Goal: Task Accomplishment & Management: Manage account settings

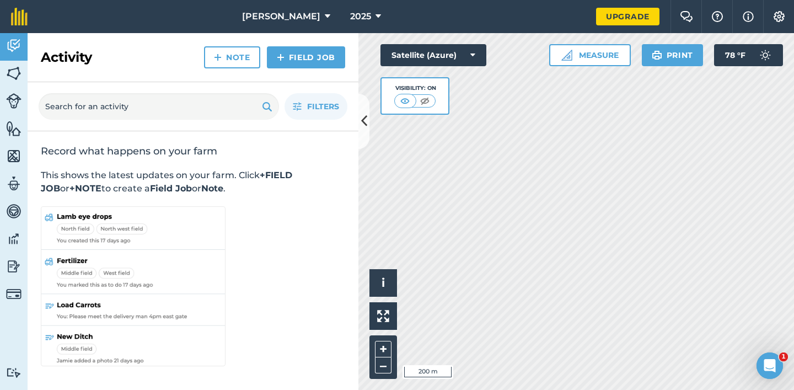
click at [423, 389] on html "[PERSON_NAME] 2025 Upgrade Farm Chat Help Info Settings Map printing is not ava…" at bounding box center [397, 195] width 794 height 390
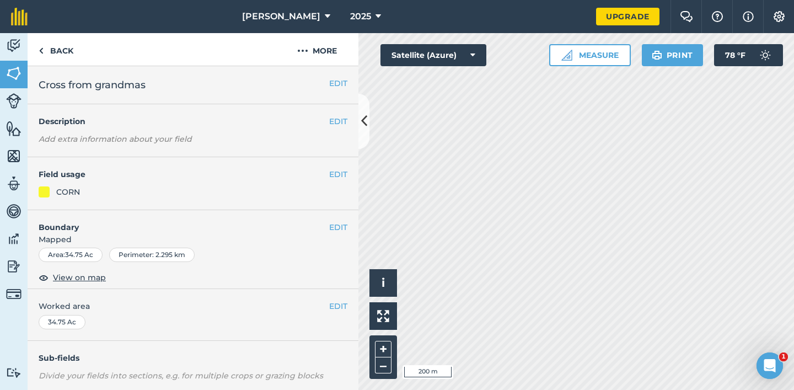
click at [77, 255] on div "Area : 34.75 Ac" at bounding box center [71, 254] width 64 height 14
click at [330, 227] on button "EDIT" at bounding box center [338, 227] width 18 height 12
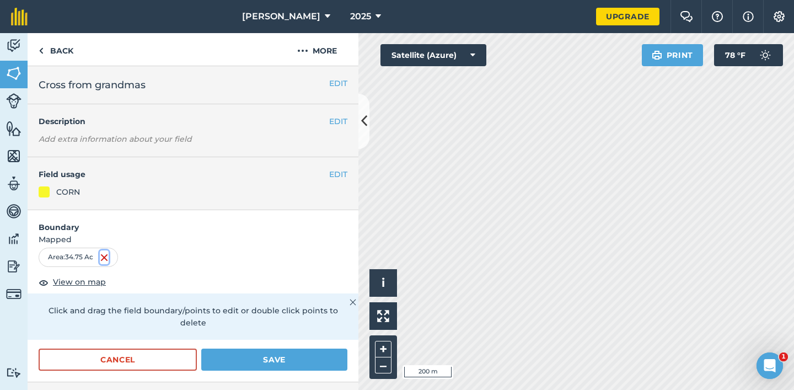
click at [106, 257] on img at bounding box center [104, 257] width 9 height 13
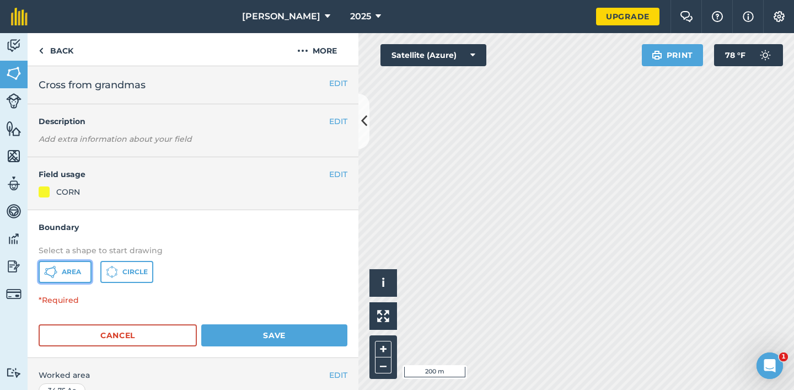
click at [74, 270] on span "Area" at bounding box center [71, 271] width 19 height 9
click at [336, 186] on div "Activity Fields Livestock Features Maps Team Vehicles Data Reporting Billing Tu…" at bounding box center [397, 211] width 794 height 357
click at [347, 185] on div "Activity Fields Livestock Features Maps Team Vehicles Data Reporting Billing Tu…" at bounding box center [397, 211] width 794 height 357
click at [345, 181] on div "Activity Fields Livestock Features Maps Team Vehicles Data Reporting Billing Tu…" at bounding box center [397, 211] width 794 height 357
click at [508, 389] on html "[PERSON_NAME] 2025 Upgrade Farm Chat Help Info Settings Map printing is not ava…" at bounding box center [397, 195] width 794 height 390
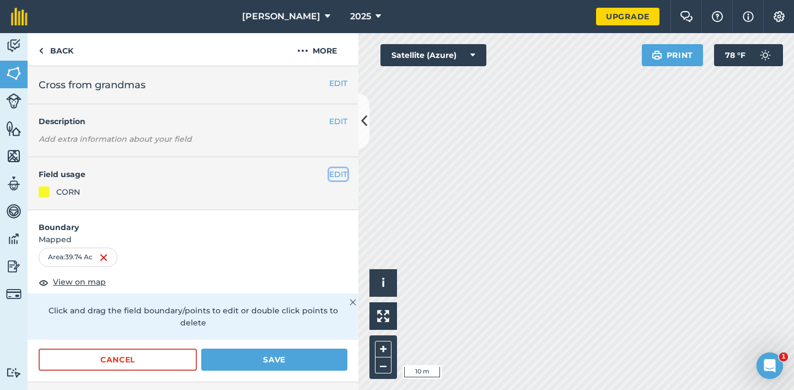
click at [331, 175] on button "EDIT" at bounding box center [338, 174] width 18 height 12
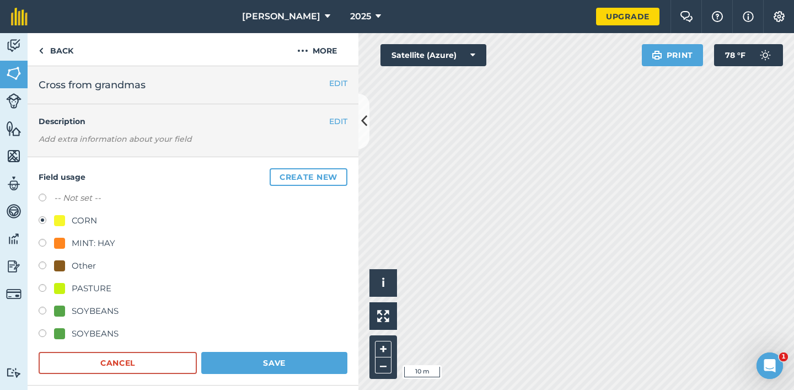
click at [42, 286] on label at bounding box center [46, 289] width 15 height 11
radio input "true"
radio input "false"
click at [259, 359] on button "Save" at bounding box center [274, 363] width 146 height 22
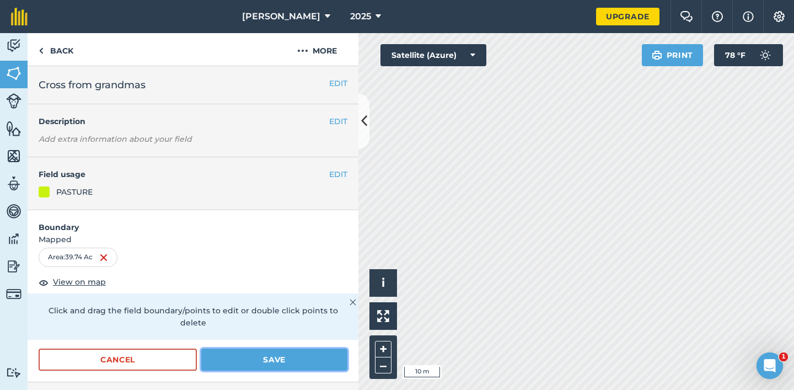
click at [278, 348] on button "Save" at bounding box center [274, 359] width 146 height 22
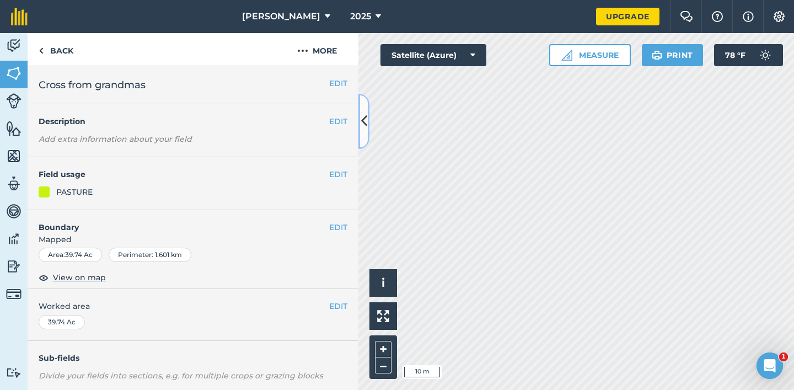
click at [363, 123] on icon at bounding box center [364, 120] width 6 height 19
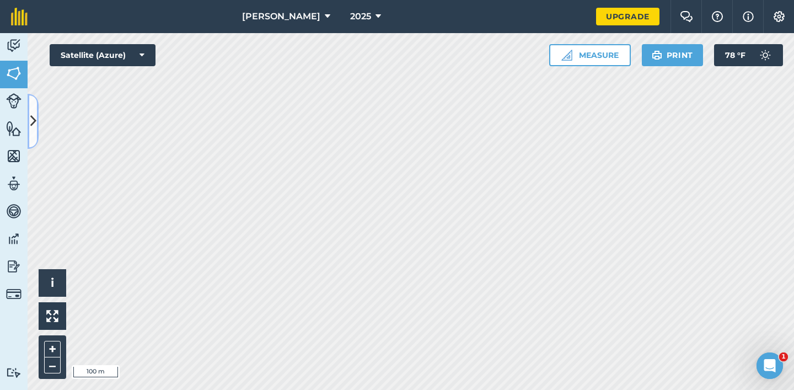
click at [33, 119] on icon at bounding box center [33, 120] width 6 height 19
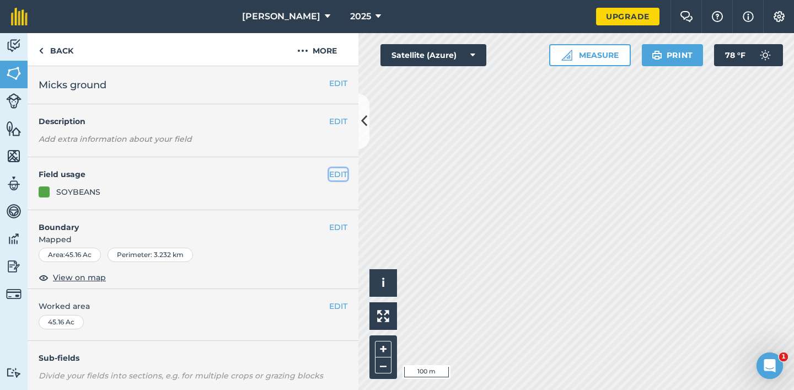
click at [336, 172] on button "EDIT" at bounding box center [338, 174] width 18 height 12
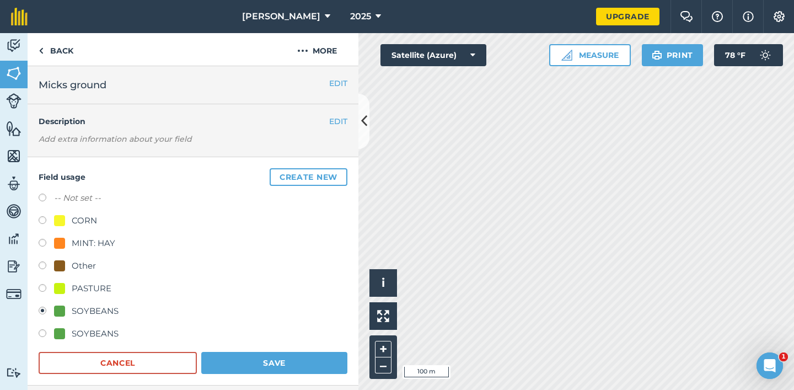
click at [40, 218] on label at bounding box center [46, 221] width 15 height 11
radio input "true"
radio input "false"
click at [239, 364] on button "Save" at bounding box center [274, 363] width 146 height 22
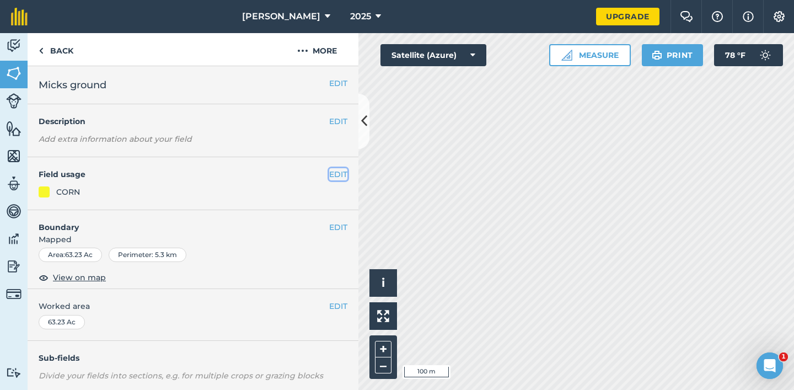
click at [337, 173] on button "EDIT" at bounding box center [338, 174] width 18 height 12
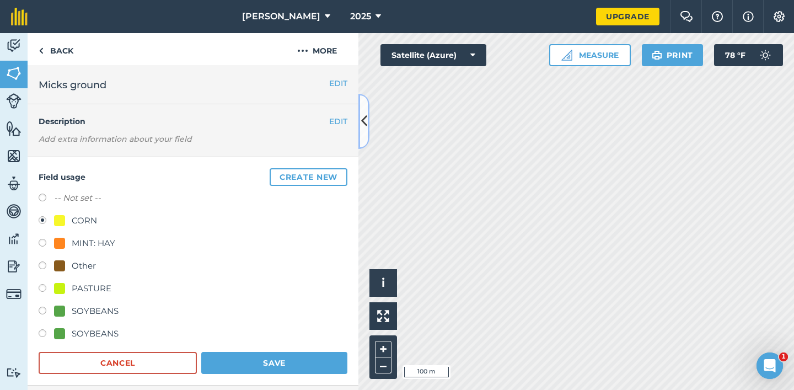
click at [367, 122] on button at bounding box center [363, 121] width 11 height 55
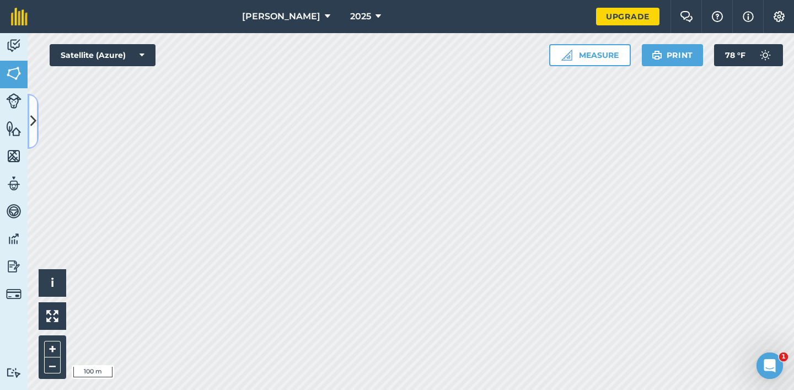
click at [35, 132] on button at bounding box center [33, 121] width 11 height 55
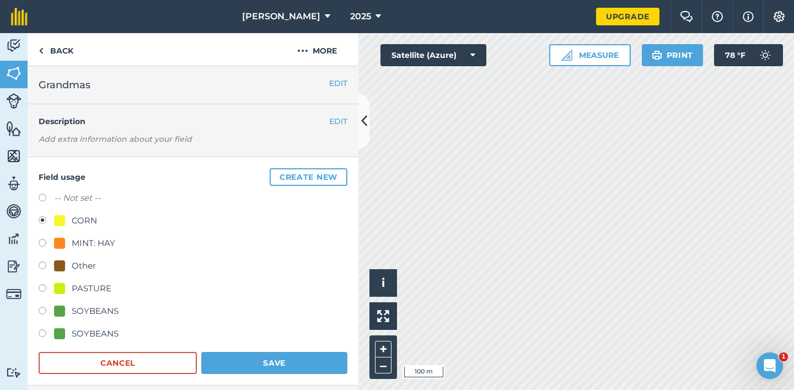
click at [49, 306] on div "SOYBEANS" at bounding box center [193, 312] width 309 height 16
click at [41, 309] on label at bounding box center [46, 311] width 15 height 11
radio input "true"
radio input "false"
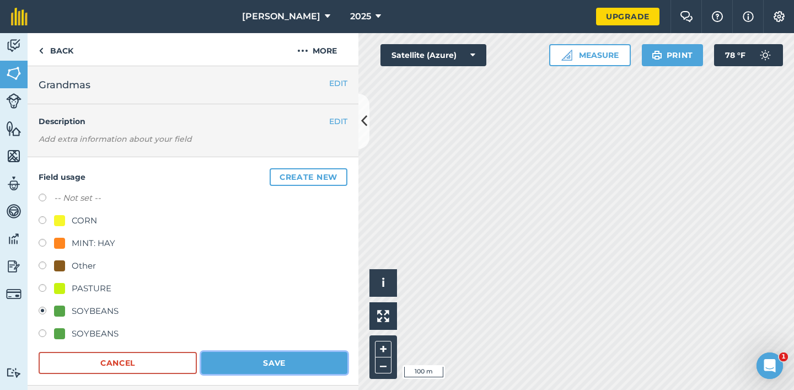
click at [243, 369] on button "Save" at bounding box center [274, 363] width 146 height 22
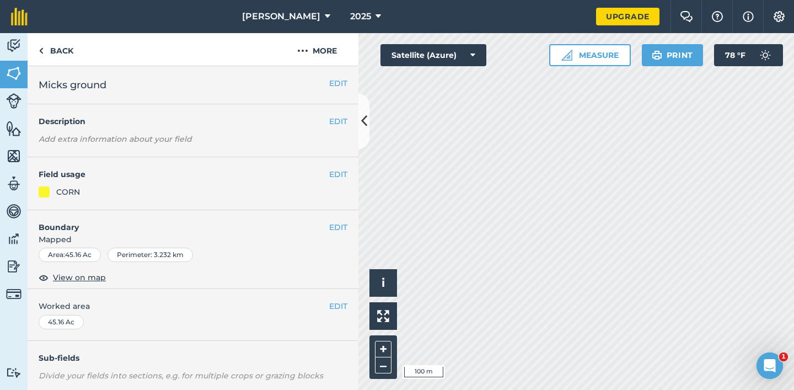
click at [353, 170] on div "EDIT Field usage CORN" at bounding box center [193, 183] width 331 height 53
click at [342, 171] on button "EDIT" at bounding box center [338, 174] width 18 height 12
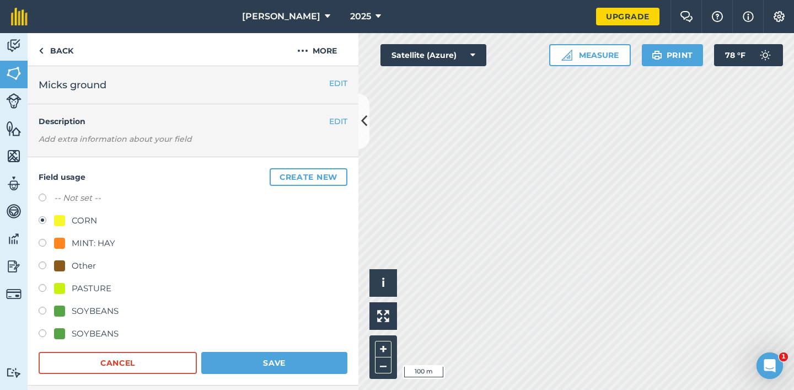
click at [42, 309] on label at bounding box center [46, 311] width 15 height 11
radio input "true"
radio input "false"
click at [245, 360] on button "Save" at bounding box center [274, 363] width 146 height 22
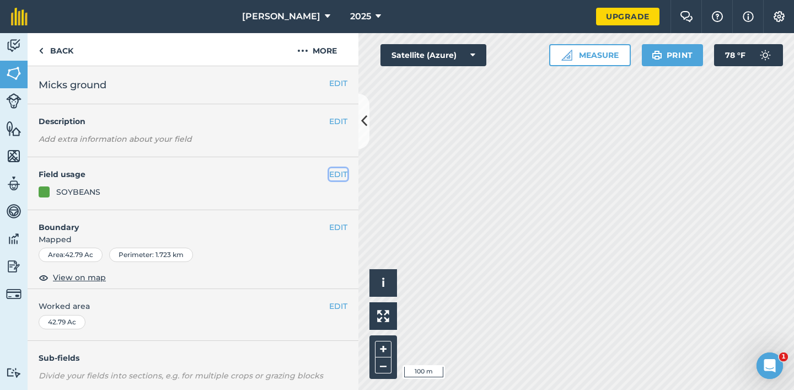
click at [335, 177] on button "EDIT" at bounding box center [338, 174] width 18 height 12
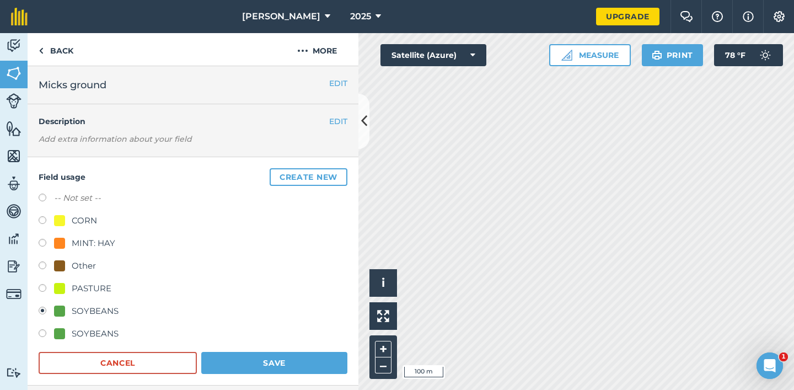
click at [85, 221] on div "CORN" at bounding box center [84, 220] width 25 height 13
radio input "true"
radio input "false"
click at [272, 368] on button "Save" at bounding box center [274, 363] width 146 height 22
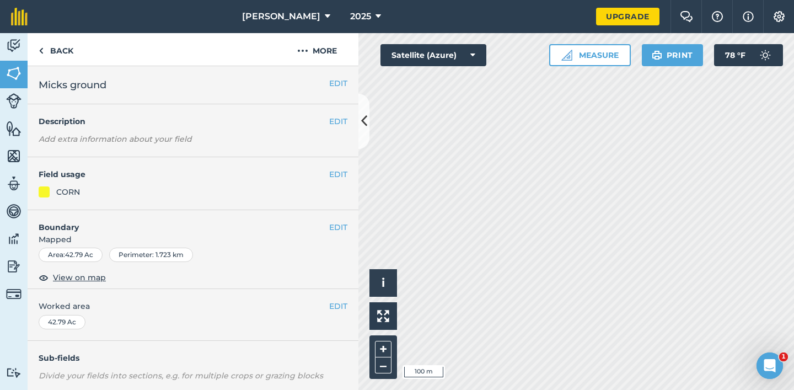
click at [676, 4] on div "[PERSON_NAME] 2025 Upgrade Farm Chat Help Info Settings Map printing is not ava…" at bounding box center [397, 195] width 794 height 390
click at [342, 172] on button "EDIT" at bounding box center [338, 174] width 18 height 12
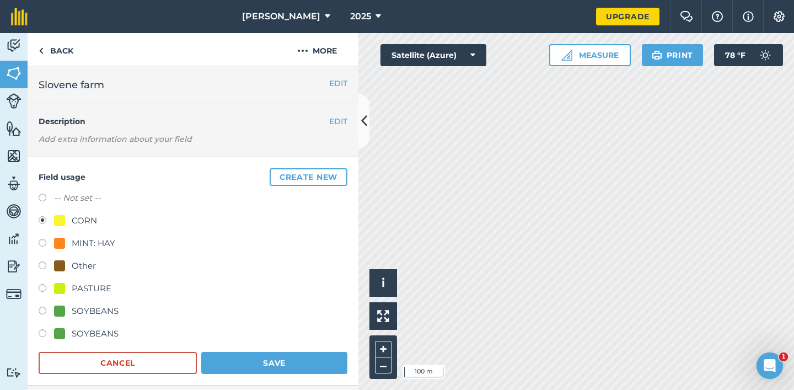
click at [72, 310] on div "SOYBEANS" at bounding box center [95, 310] width 47 height 13
radio input "true"
radio input "false"
click at [234, 361] on button "Save" at bounding box center [274, 363] width 146 height 22
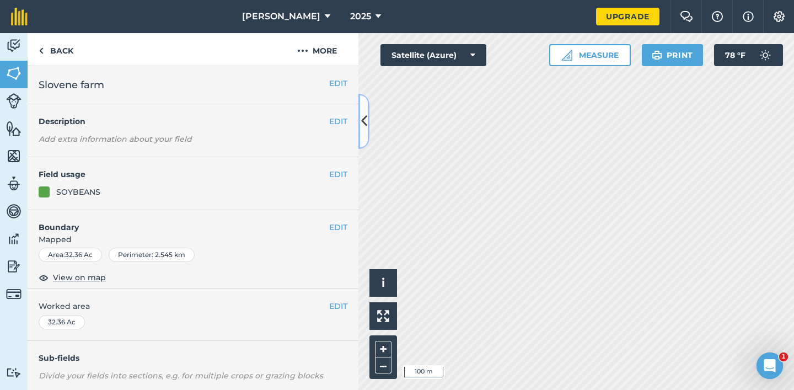
click at [364, 126] on icon at bounding box center [364, 120] width 6 height 19
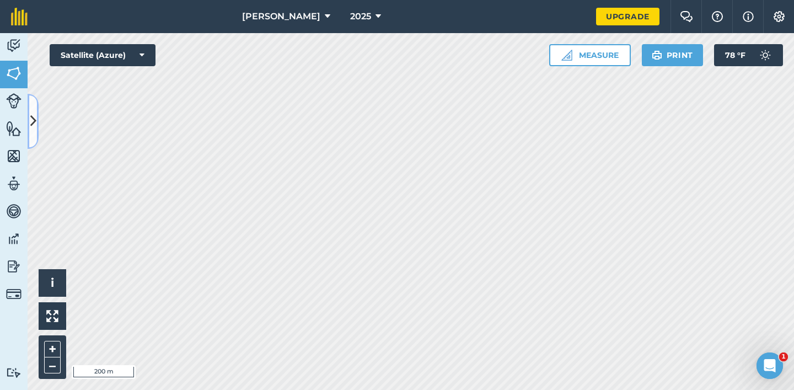
click at [37, 124] on button at bounding box center [33, 121] width 11 height 55
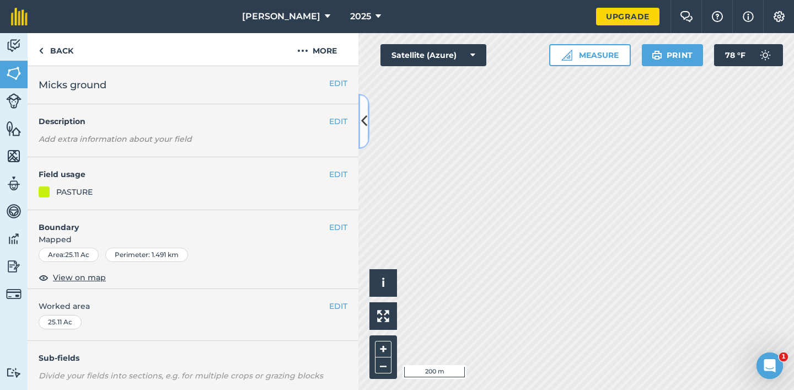
click at [367, 125] on button at bounding box center [363, 121] width 11 height 55
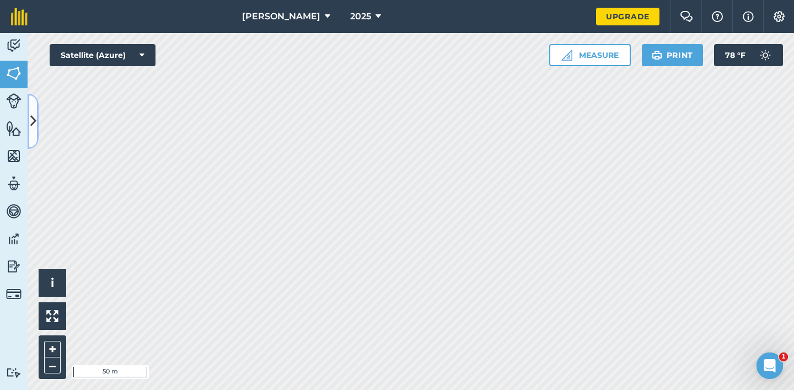
click at [33, 126] on icon at bounding box center [33, 120] width 6 height 19
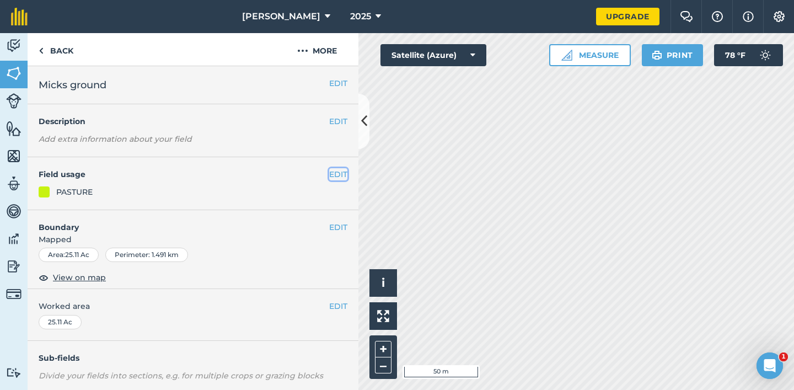
click at [342, 173] on button "EDIT" at bounding box center [338, 174] width 18 height 12
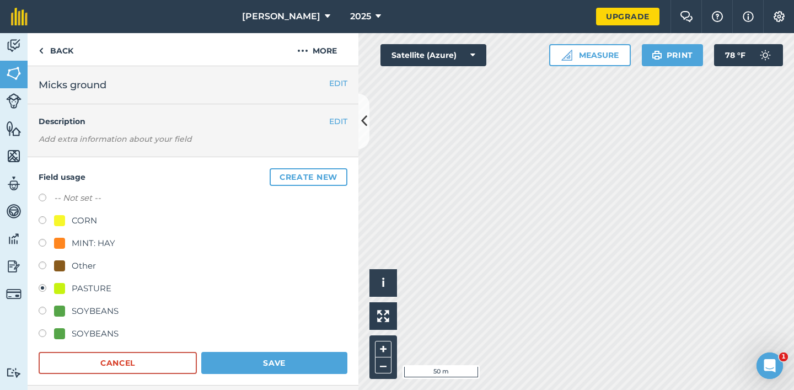
click at [336, 113] on div "EDIT Description Add extra information about your field" at bounding box center [193, 130] width 331 height 53
click at [336, 116] on button "EDIT" at bounding box center [338, 121] width 18 height 12
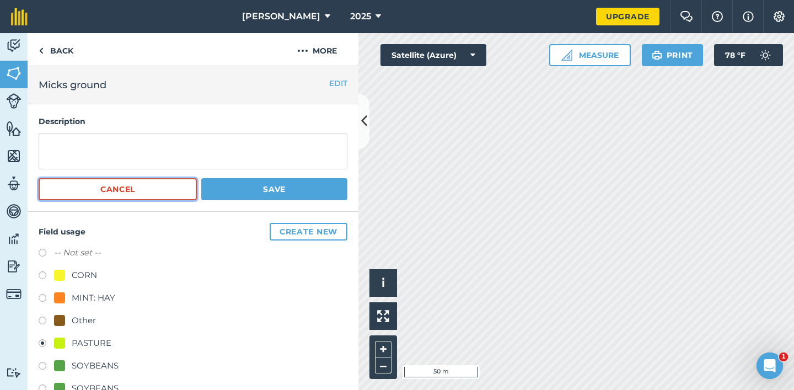
click at [120, 196] on button "Cancel" at bounding box center [118, 189] width 158 height 22
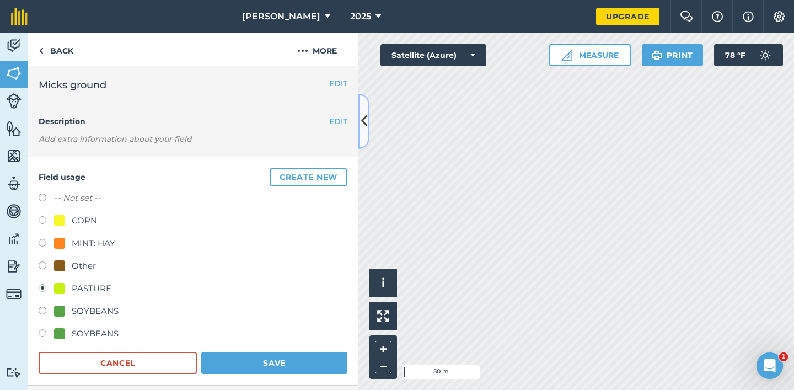
click at [366, 136] on button at bounding box center [363, 121] width 11 height 55
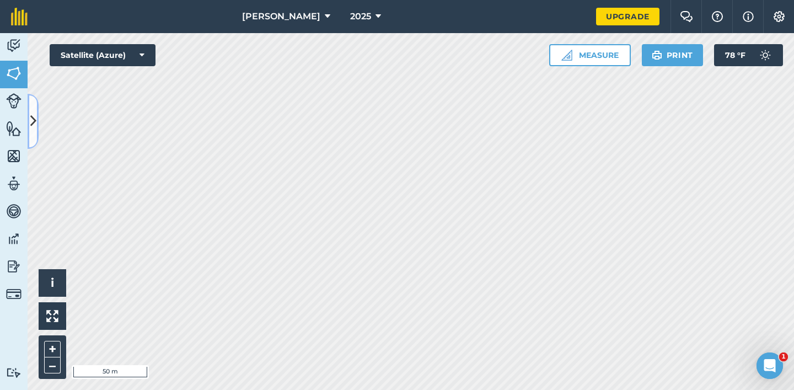
click at [30, 117] on icon at bounding box center [33, 120] width 6 height 19
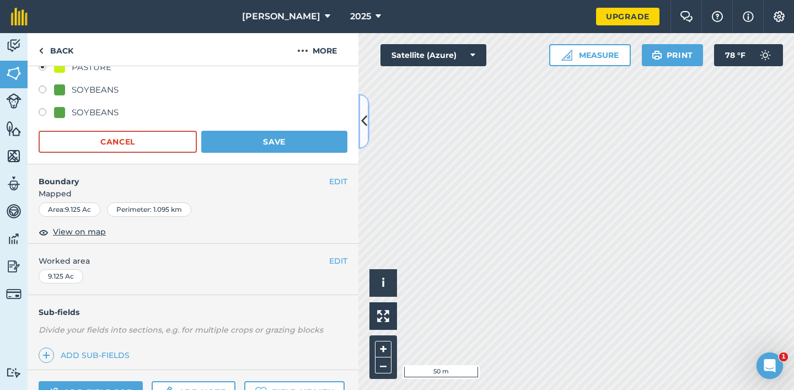
scroll to position [263, 0]
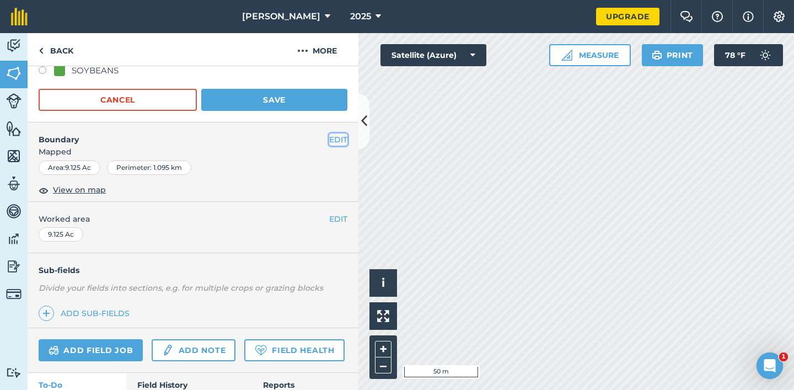
click at [343, 137] on button "EDIT" at bounding box center [338, 139] width 18 height 12
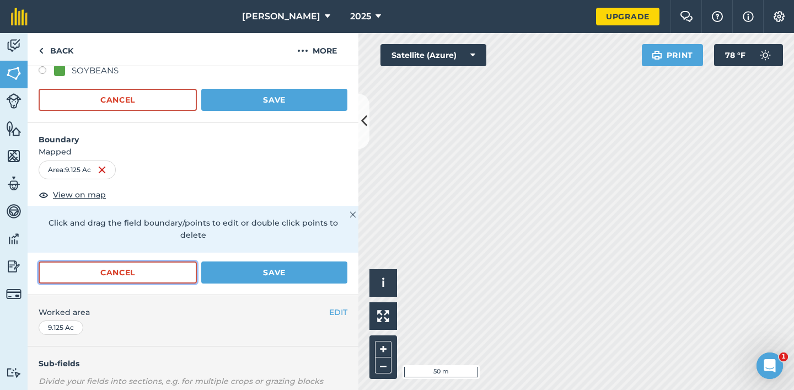
click at [170, 263] on button "Cancel" at bounding box center [118, 272] width 158 height 22
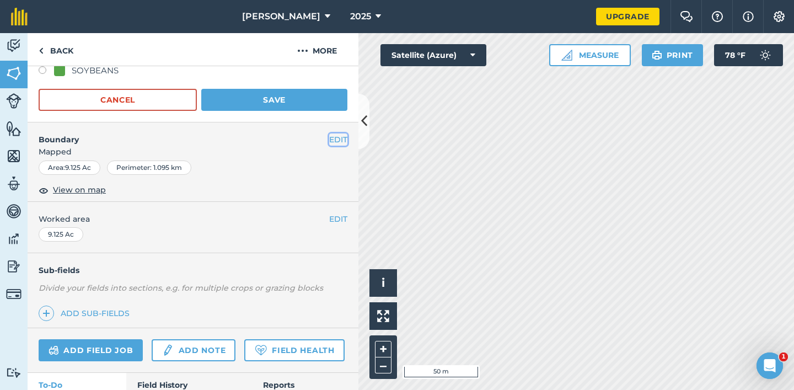
click at [337, 136] on button "EDIT" at bounding box center [338, 139] width 18 height 12
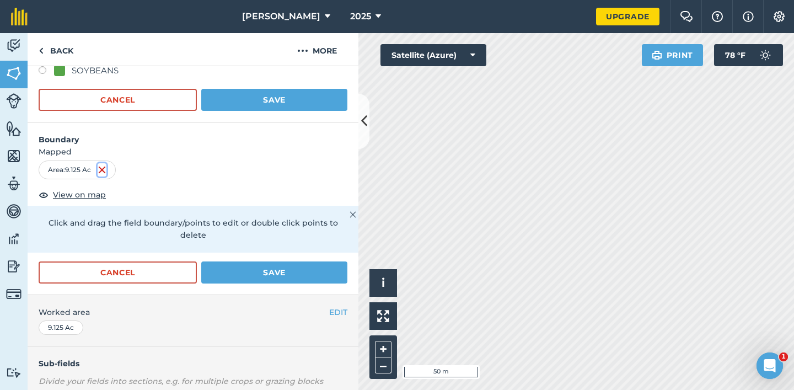
click at [103, 168] on img at bounding box center [102, 169] width 9 height 13
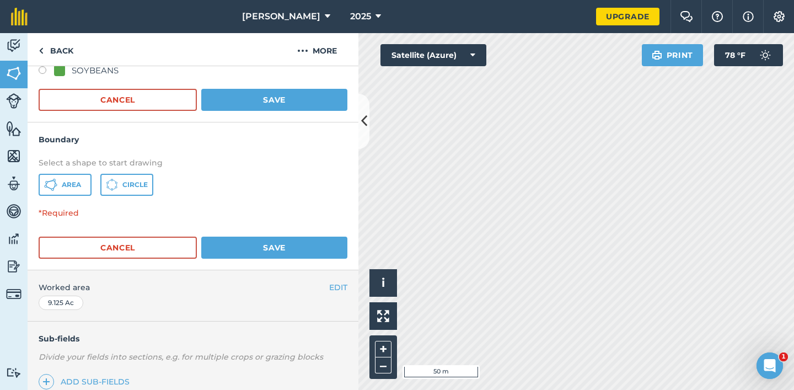
click at [349, 297] on div "Activity Fields Livestock Features Maps Team Vehicles Data Reporting Billing Tu…" at bounding box center [397, 211] width 794 height 357
click at [65, 184] on span "Area" at bounding box center [71, 184] width 19 height 9
click at [364, 127] on icon at bounding box center [364, 120] width 6 height 19
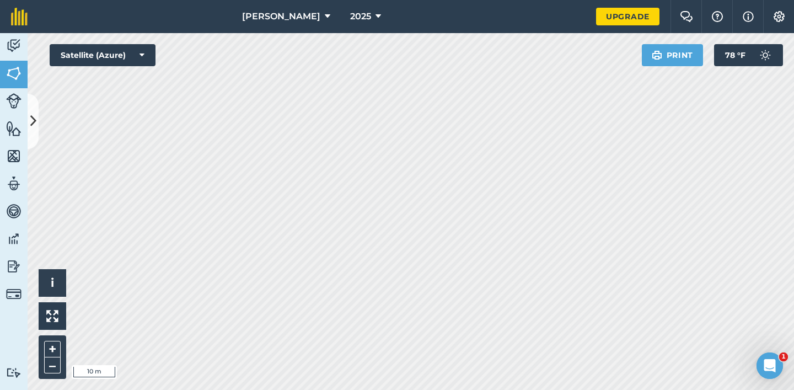
click at [440, 0] on html "[PERSON_NAME] 2025 Upgrade Farm Chat Help Info Settings Map printing is not ava…" at bounding box center [397, 195] width 794 height 390
click at [343, 13] on div "[PERSON_NAME] 2025 Upgrade Farm Chat Help Info Settings Map printing is not ava…" at bounding box center [397, 195] width 794 height 390
click at [591, 389] on html "[PERSON_NAME] 2025 Upgrade Farm Chat Help Info Settings Map printing is not ava…" at bounding box center [397, 195] width 794 height 390
click at [35, 114] on icon at bounding box center [33, 120] width 6 height 19
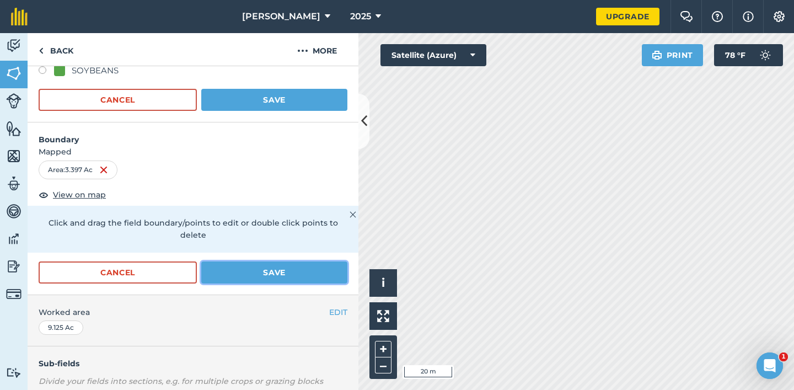
click at [253, 261] on button "Save" at bounding box center [274, 272] width 146 height 22
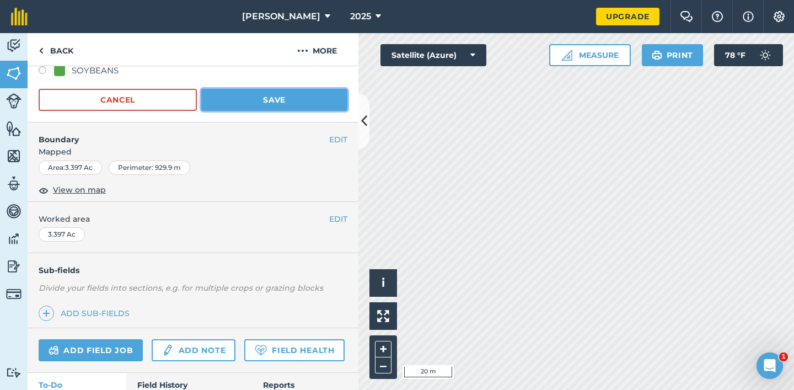
click at [285, 98] on button "Save" at bounding box center [274, 100] width 146 height 22
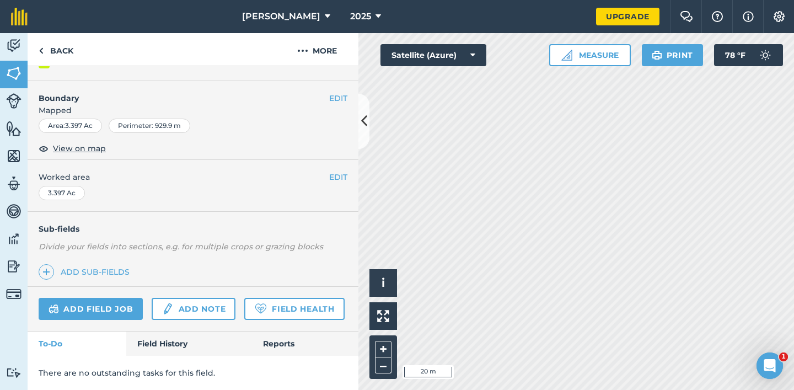
scroll to position [129, 0]
click at [364, 122] on icon at bounding box center [364, 120] width 6 height 19
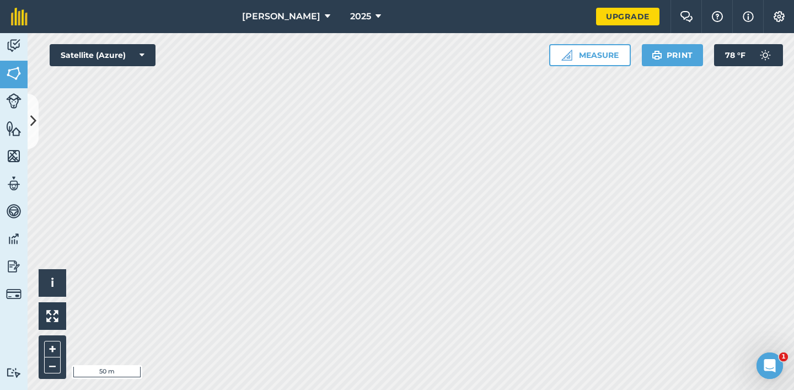
click at [457, 8] on div "[PERSON_NAME] 2025 Upgrade Farm Chat Help Info Settings Map printing is not ava…" at bounding box center [397, 195] width 794 height 390
click at [37, 119] on button at bounding box center [33, 121] width 11 height 55
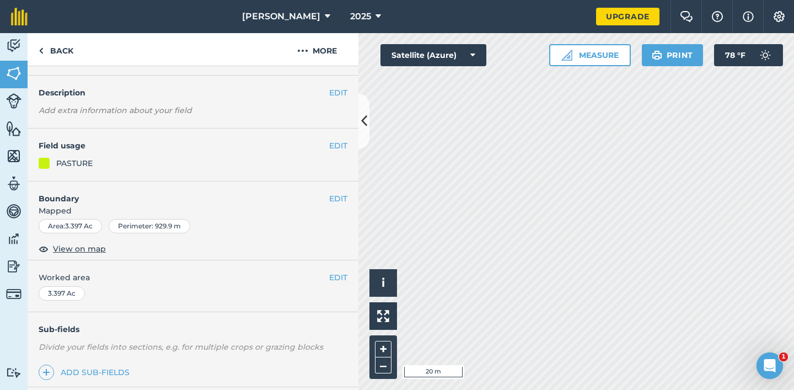
scroll to position [0, 0]
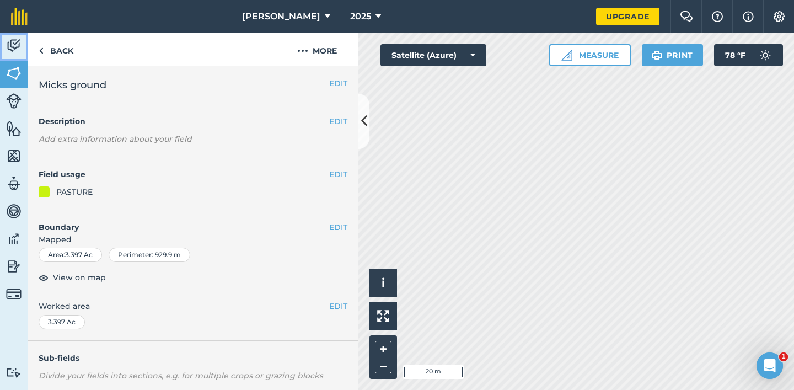
click at [14, 47] on img at bounding box center [13, 45] width 15 height 17
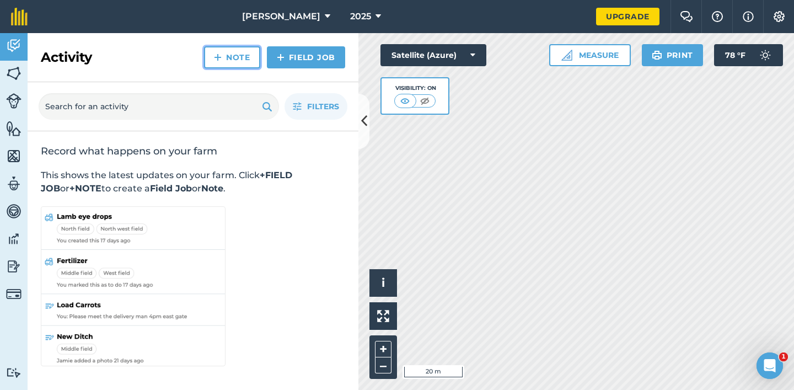
click at [244, 55] on link "Note" at bounding box center [232, 57] width 56 height 22
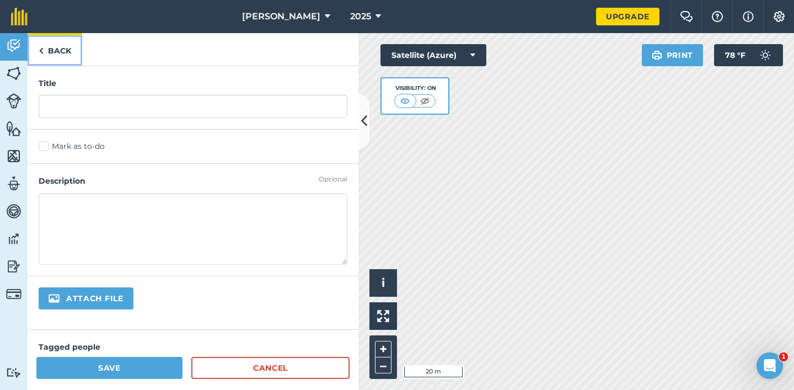
click at [60, 45] on link "Back" at bounding box center [55, 49] width 55 height 33
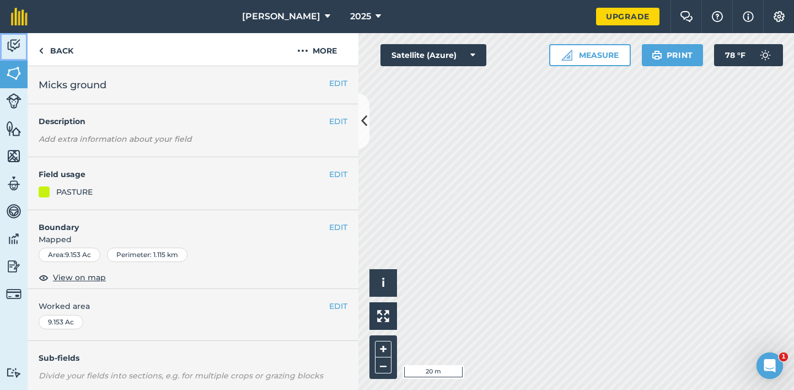
click at [11, 46] on img at bounding box center [13, 45] width 15 height 17
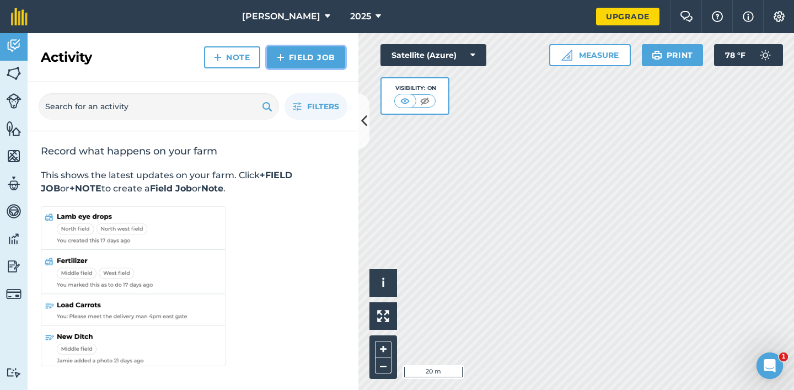
click at [305, 53] on link "Field Job" at bounding box center [306, 57] width 78 height 22
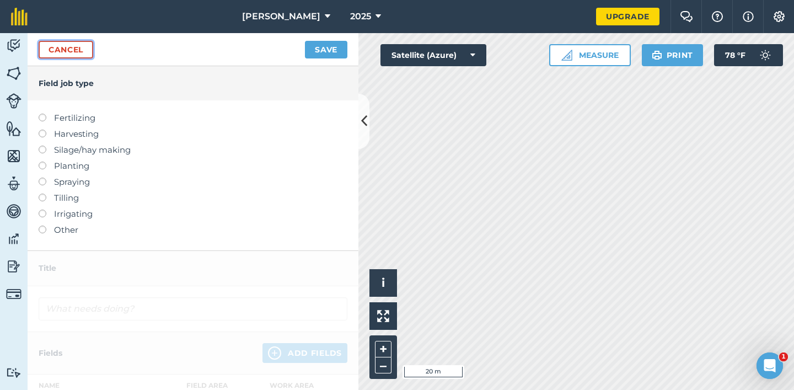
click at [69, 47] on link "Cancel" at bounding box center [66, 50] width 55 height 18
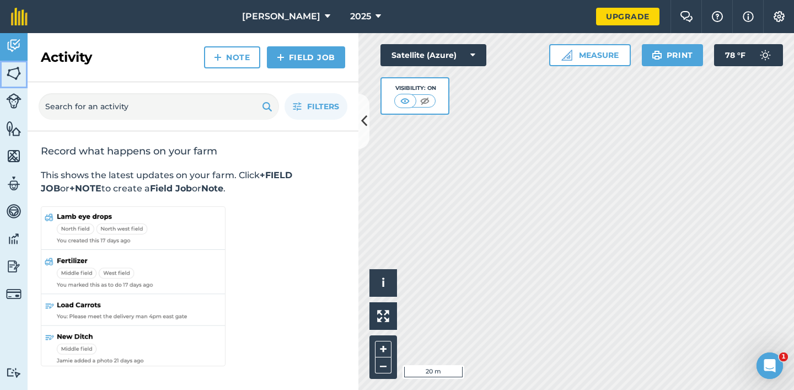
click at [19, 73] on img at bounding box center [13, 73] width 15 height 17
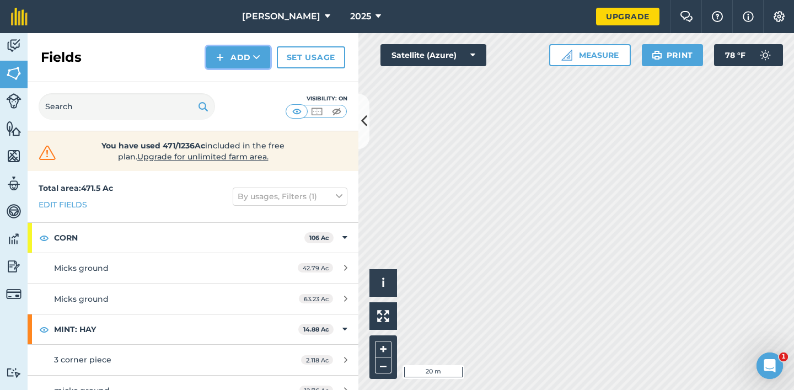
click at [238, 56] on button "Add" at bounding box center [238, 57] width 64 height 22
click at [249, 78] on link "Draw" at bounding box center [238, 82] width 61 height 24
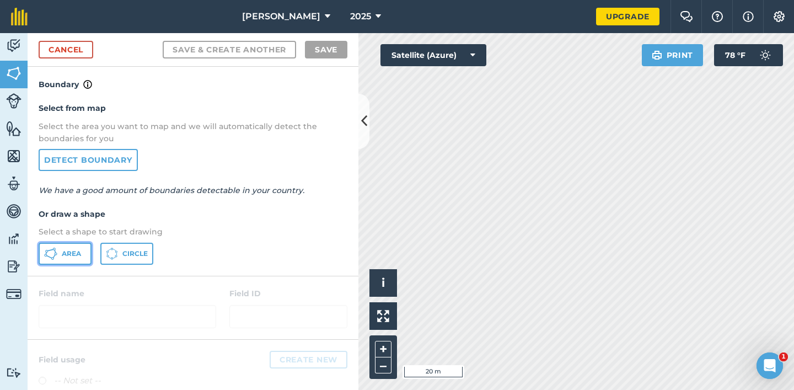
click at [63, 253] on span "Area" at bounding box center [71, 253] width 19 height 9
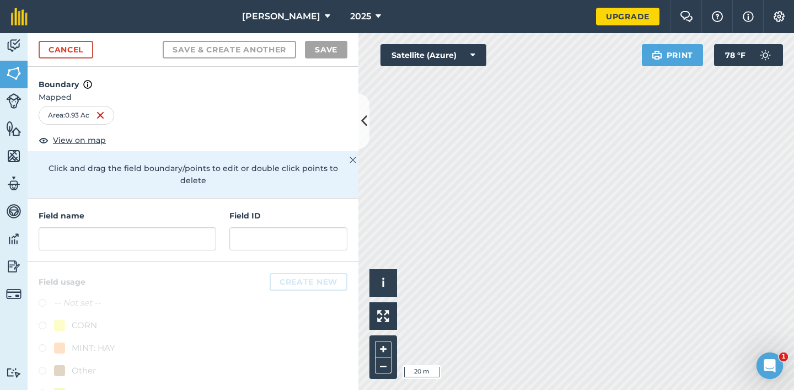
click at [579, 389] on html "[PERSON_NAME] 2025 Upgrade Farm Chat Help Info Settings Map printing is not ava…" at bounding box center [397, 195] width 794 height 390
click at [664, 58] on div "Click to start drawing i © 2025 TomTom, Microsoft 10 m + – Satellite (Azure) Pr…" at bounding box center [575, 211] width 435 height 357
click at [116, 229] on input "text" at bounding box center [127, 238] width 177 height 23
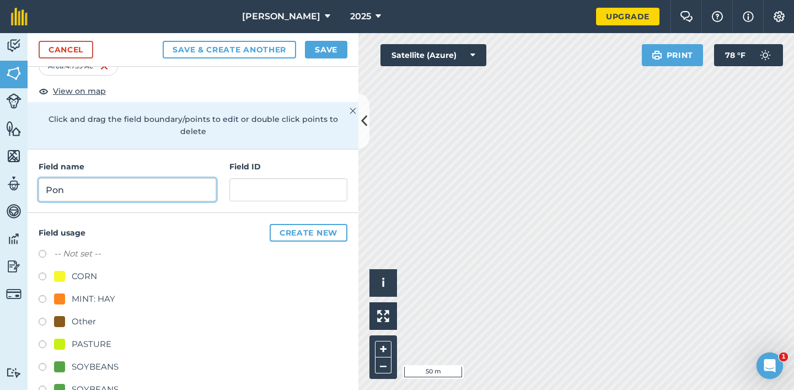
scroll to position [57, 0]
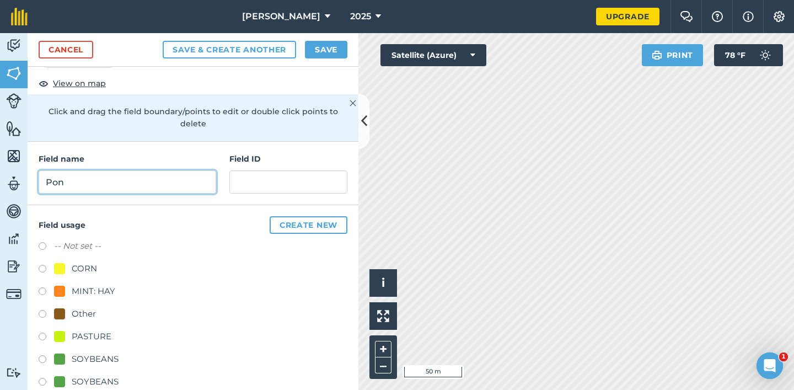
type input "Pon"
click at [88, 330] on div "PASTURE" at bounding box center [92, 336] width 40 height 13
radio input "true"
click at [135, 181] on div "Field name [GEOGRAPHIC_DATA] ID" at bounding box center [193, 173] width 331 height 63
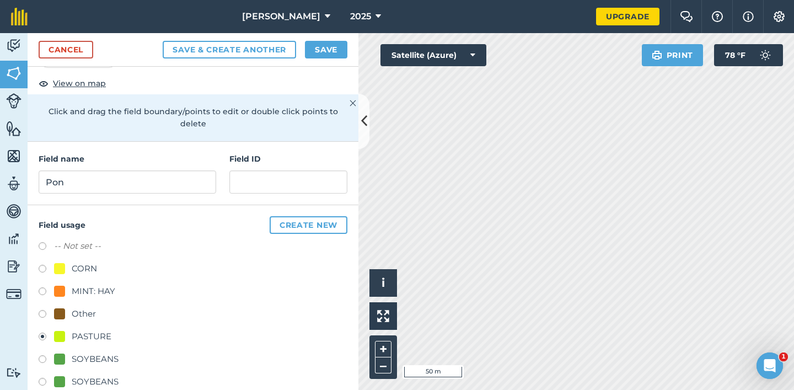
click at [123, 156] on div "Field name Pon" at bounding box center [127, 173] width 177 height 41
click at [121, 170] on input "Pon" at bounding box center [127, 181] width 177 height 23
type input "Pond"
click at [330, 216] on button "Create new" at bounding box center [309, 225] width 78 height 18
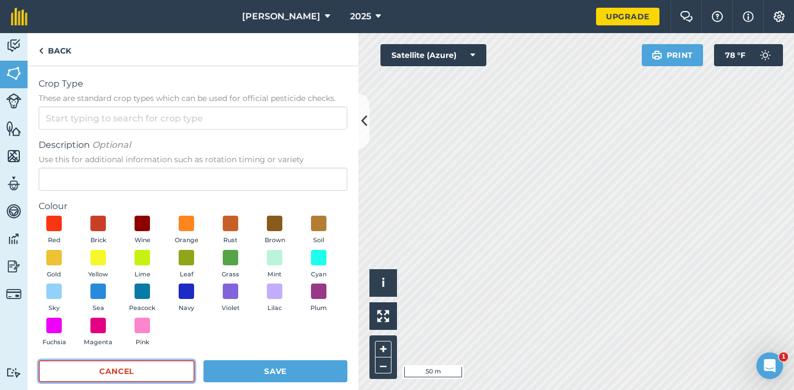
click at [135, 371] on button "Cancel" at bounding box center [117, 371] width 156 height 22
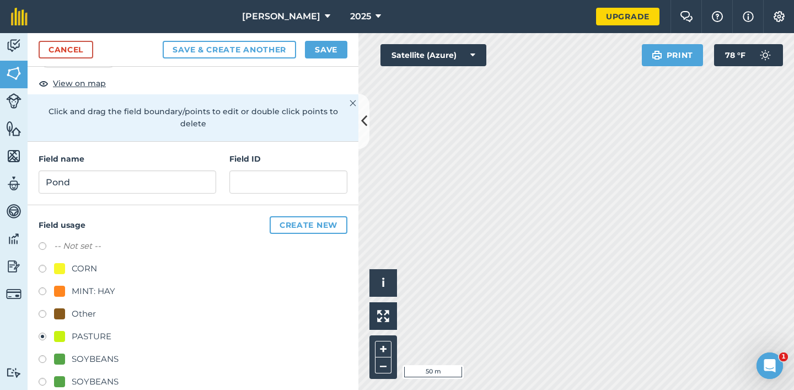
click at [76, 330] on div "PASTURE" at bounding box center [92, 336] width 40 height 13
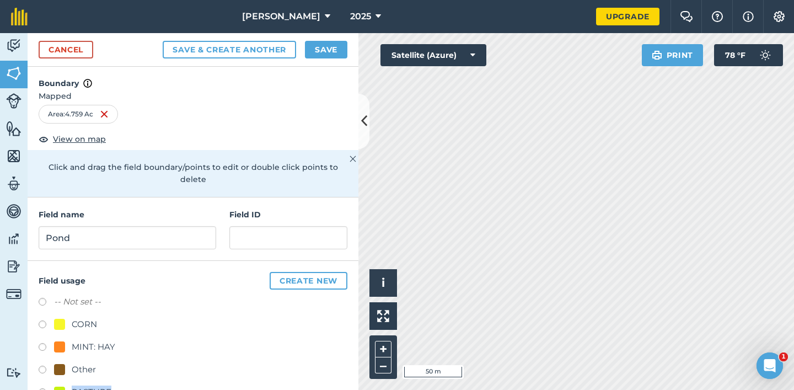
scroll to position [0, 0]
click at [332, 46] on button "Save" at bounding box center [326, 50] width 42 height 18
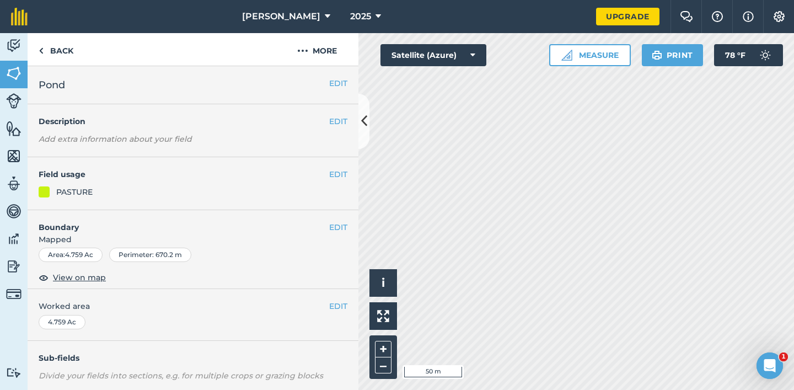
scroll to position [11, 0]
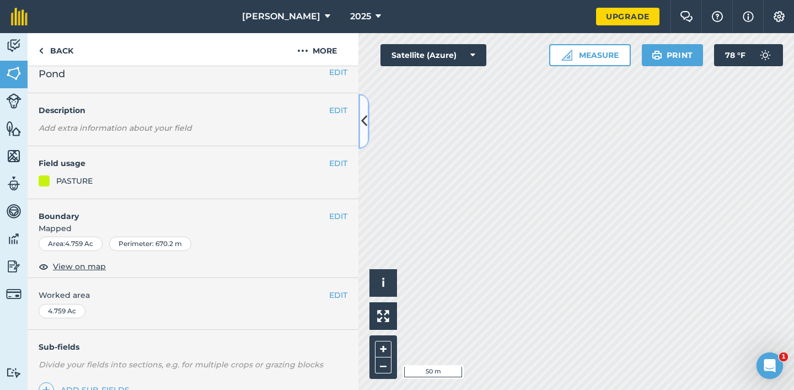
click at [364, 117] on icon at bounding box center [364, 120] width 6 height 19
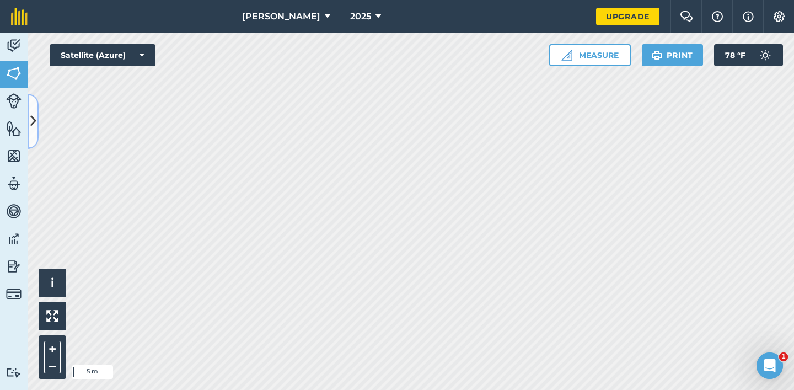
click at [34, 127] on icon at bounding box center [33, 120] width 6 height 19
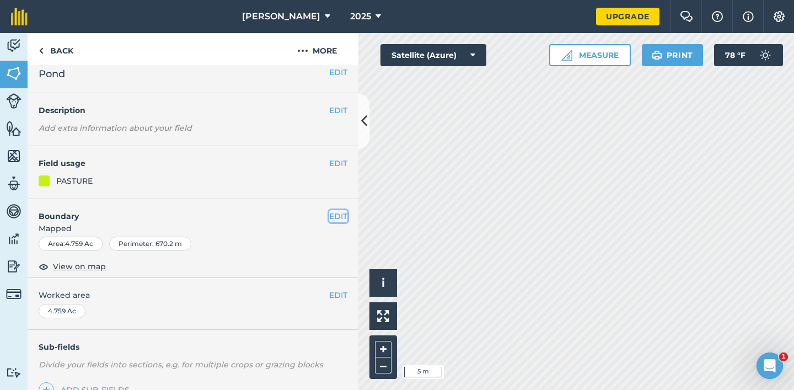
click at [338, 218] on button "EDIT" at bounding box center [338, 216] width 18 height 12
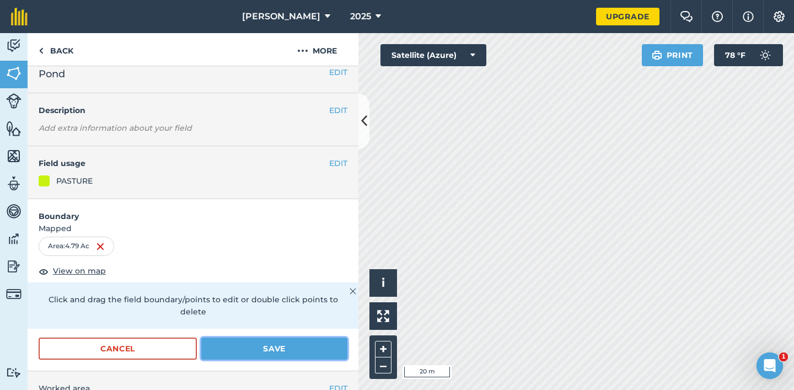
click at [310, 343] on button "Save" at bounding box center [274, 348] width 146 height 22
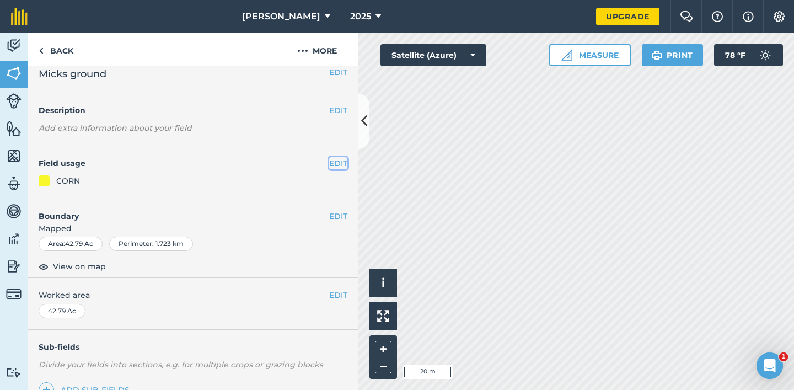
click at [340, 163] on button "EDIT" at bounding box center [338, 163] width 18 height 12
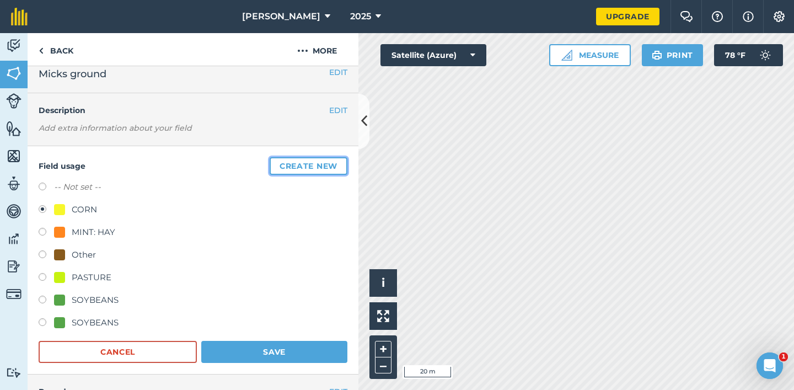
click at [340, 163] on button "Create new" at bounding box center [309, 166] width 78 height 18
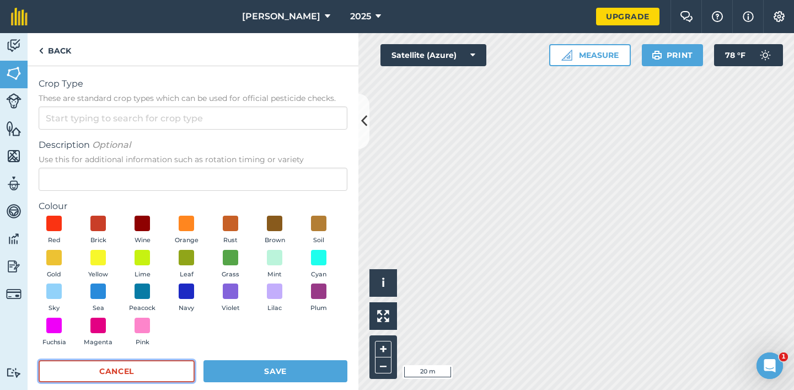
click at [101, 372] on button "Cancel" at bounding box center [117, 371] width 156 height 22
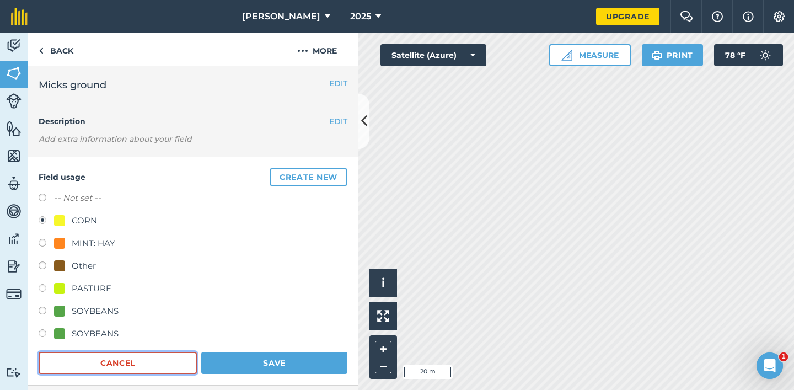
click at [120, 361] on button "Cancel" at bounding box center [118, 363] width 158 height 22
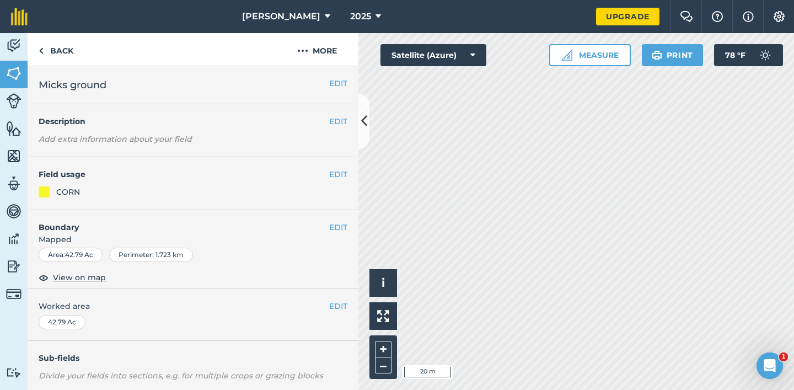
click at [346, 220] on div "EDIT Boundary Mapped Area : 42.79 Ac Perimeter : 1.723 km View on map" at bounding box center [193, 249] width 331 height 79
click at [341, 222] on button "EDIT" at bounding box center [338, 227] width 18 height 12
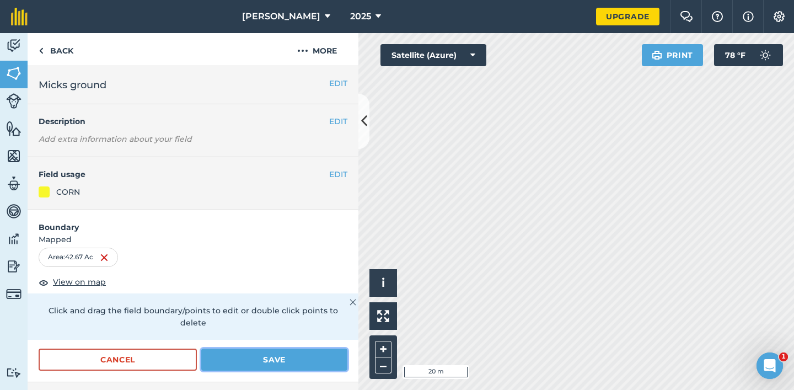
click at [277, 348] on button "Save" at bounding box center [274, 359] width 146 height 22
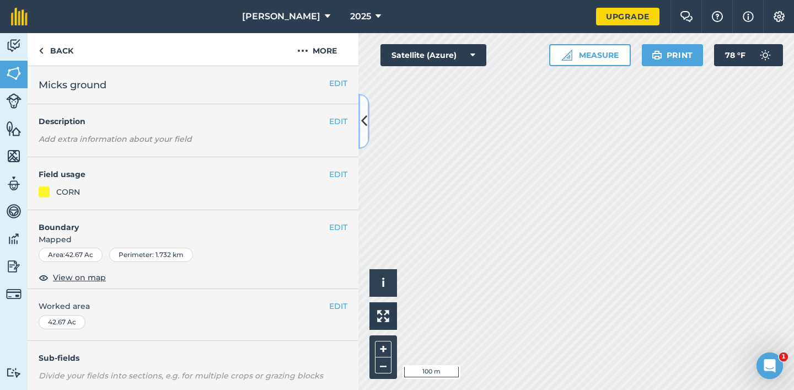
click at [359, 137] on button at bounding box center [363, 121] width 11 height 55
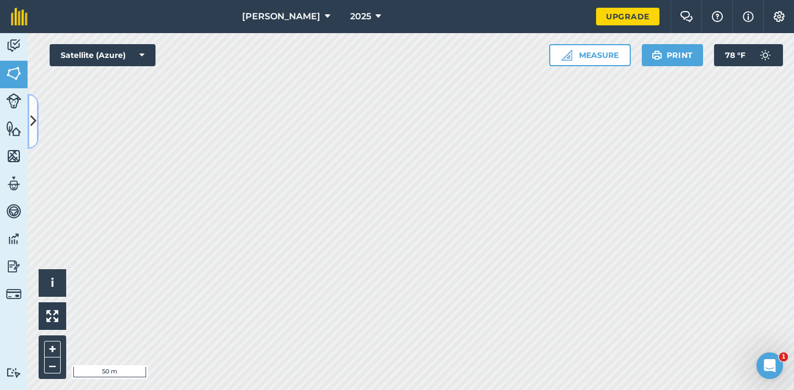
click at [35, 125] on icon at bounding box center [33, 120] width 6 height 19
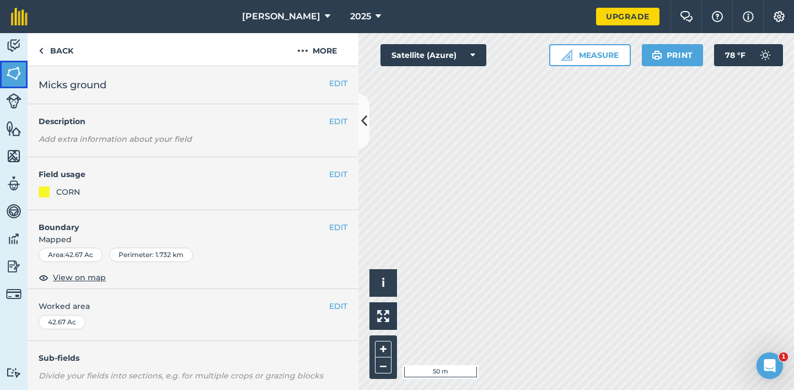
click at [13, 73] on img at bounding box center [13, 73] width 15 height 17
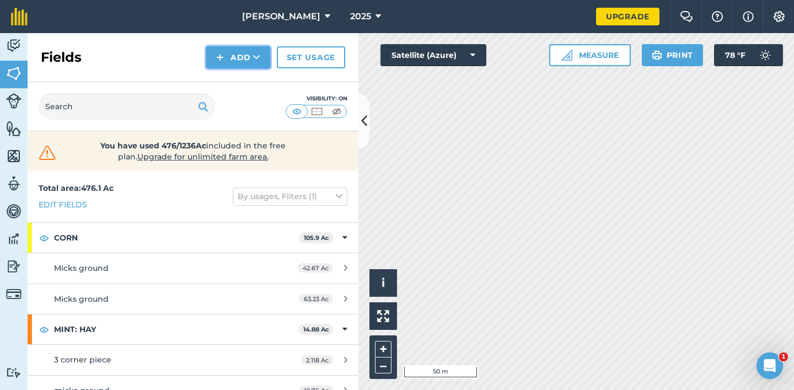
click at [232, 56] on button "Add" at bounding box center [238, 57] width 64 height 22
click at [234, 78] on link "Draw" at bounding box center [238, 82] width 61 height 24
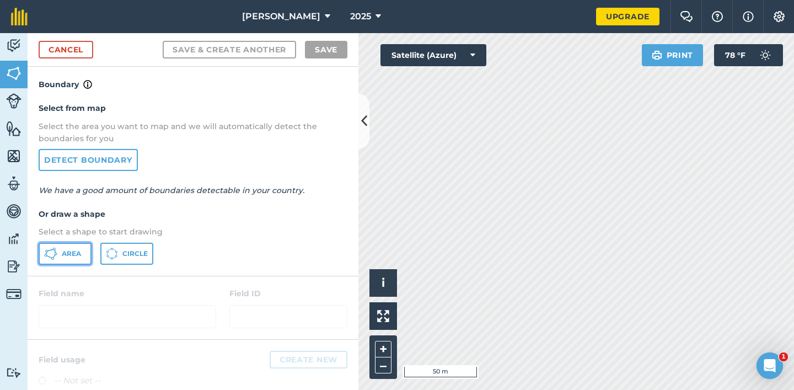
click at [70, 254] on span "Area" at bounding box center [71, 253] width 19 height 9
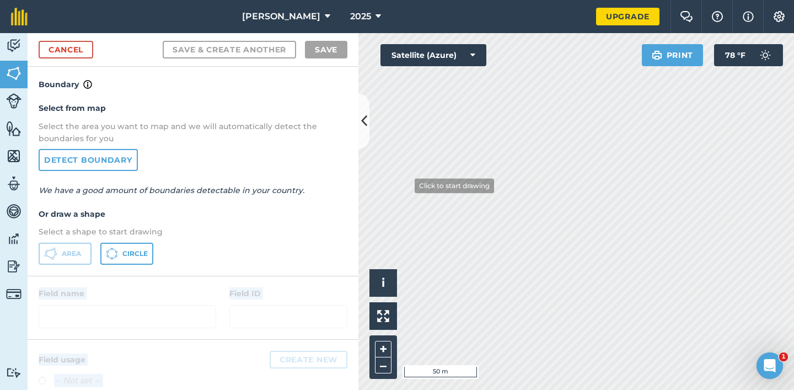
click at [406, 185] on div "Activity Fields Livestock Features Maps Team Vehicles Data Reporting Billing Tu…" at bounding box center [397, 211] width 794 height 357
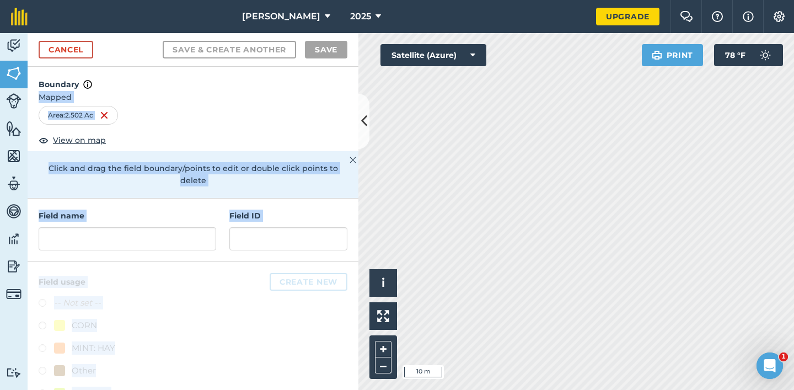
click at [230, 314] on div at bounding box center [193, 364] width 331 height 204
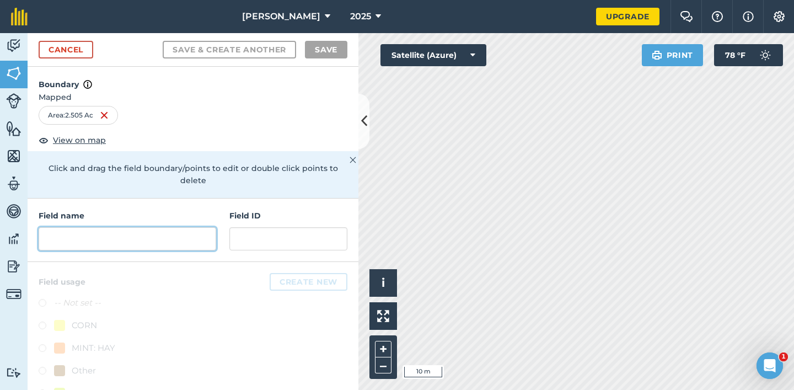
click at [122, 227] on input "text" at bounding box center [127, 238] width 177 height 23
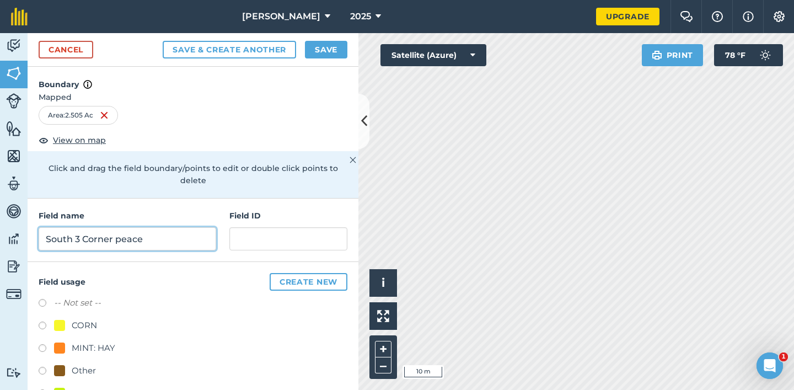
scroll to position [30, 0]
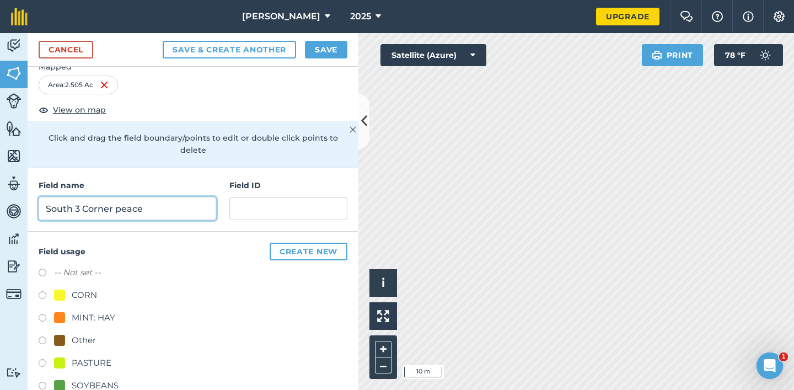
type input "South 3 Corner peace"
click at [53, 359] on label at bounding box center [46, 364] width 15 height 11
radio input "true"
click at [329, 46] on button "Save" at bounding box center [326, 50] width 42 height 18
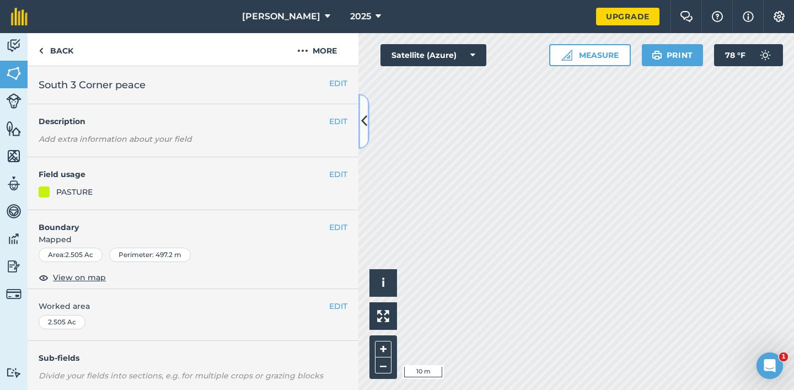
click at [365, 126] on icon at bounding box center [364, 120] width 6 height 19
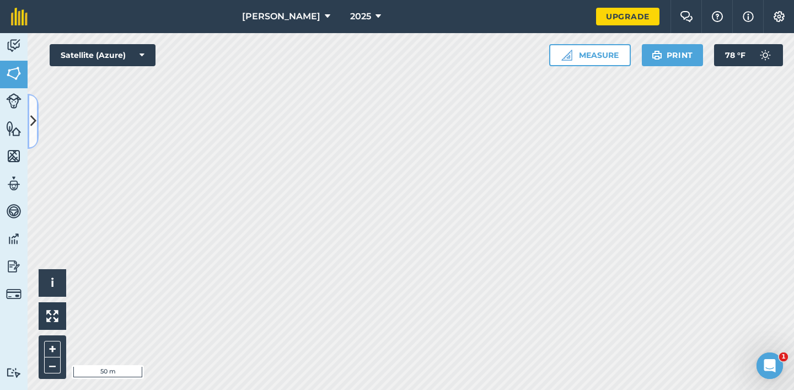
click at [36, 117] on button at bounding box center [33, 121] width 11 height 55
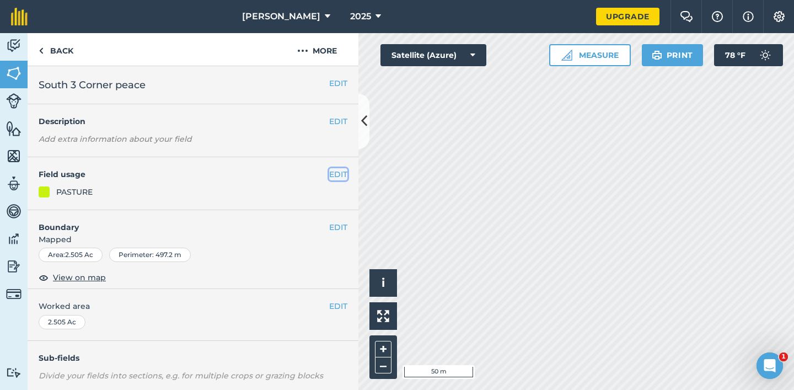
click at [338, 172] on button "EDIT" at bounding box center [338, 174] width 18 height 12
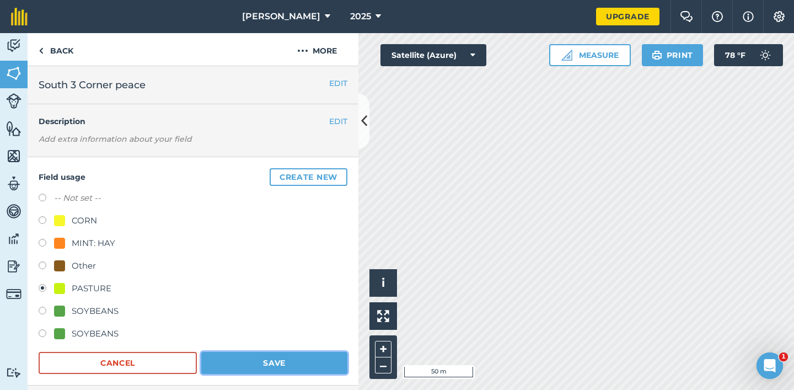
click at [272, 361] on button "Save" at bounding box center [274, 363] width 146 height 22
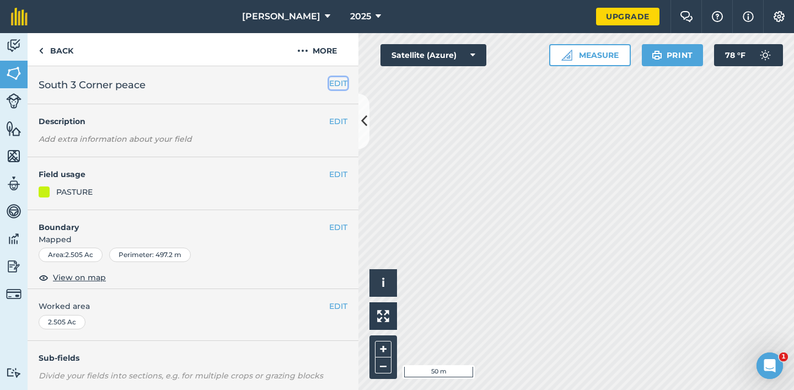
click at [338, 81] on button "EDIT" at bounding box center [338, 83] width 18 height 12
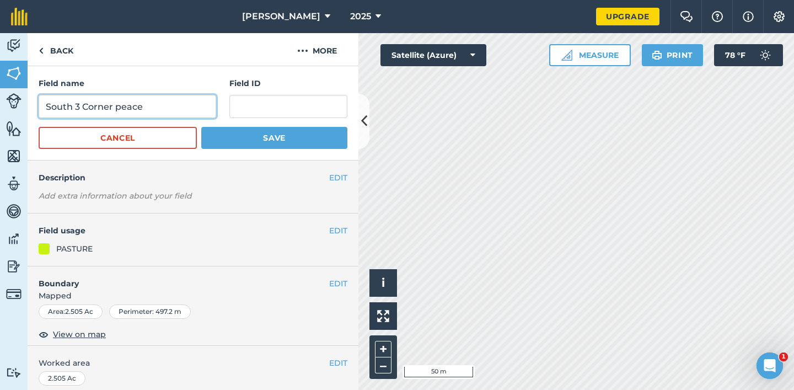
drag, startPoint x: 155, startPoint y: 109, endPoint x: 28, endPoint y: 105, distance: 127.4
click at [28, 105] on div "Field name [GEOGRAPHIC_DATA] ID Cancel Save" at bounding box center [193, 113] width 331 height 94
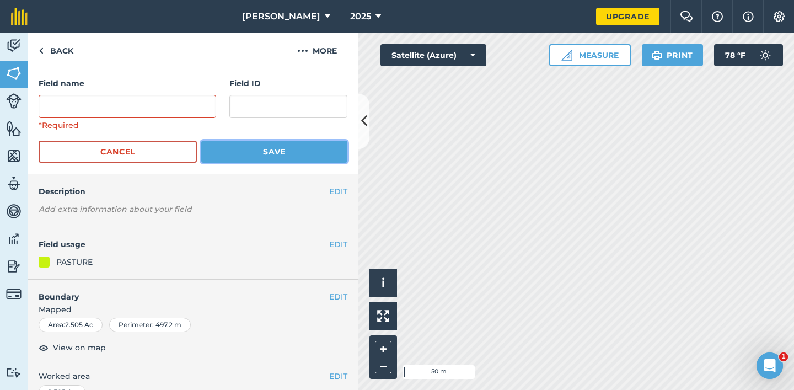
click at [239, 152] on button "Save" at bounding box center [274, 152] width 146 height 22
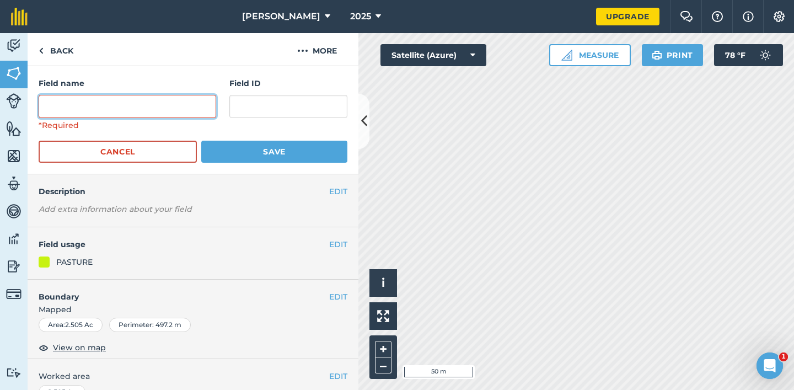
click at [160, 103] on input "text" at bounding box center [127, 106] width 177 height 23
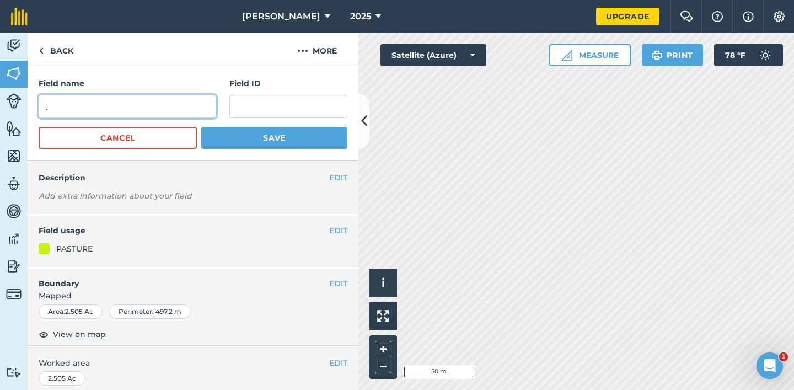
type input "."
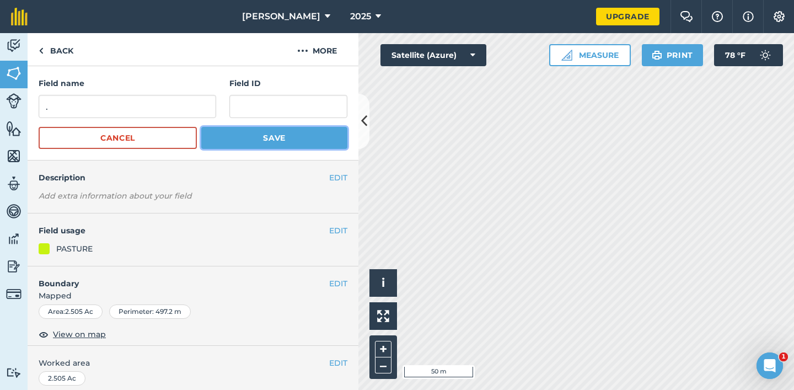
click at [292, 138] on button "Save" at bounding box center [274, 138] width 146 height 22
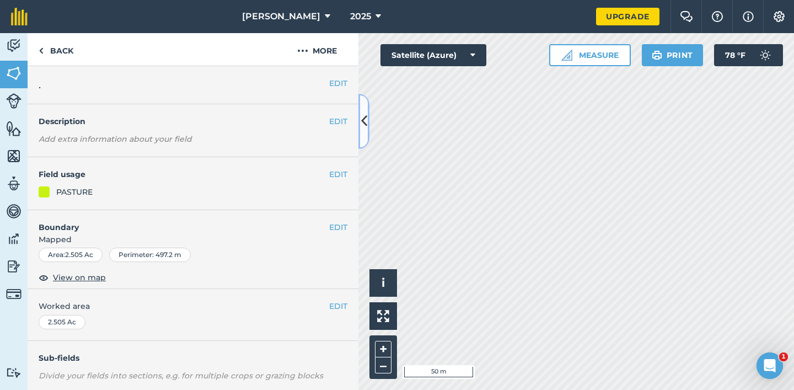
click at [363, 119] on icon at bounding box center [364, 120] width 6 height 19
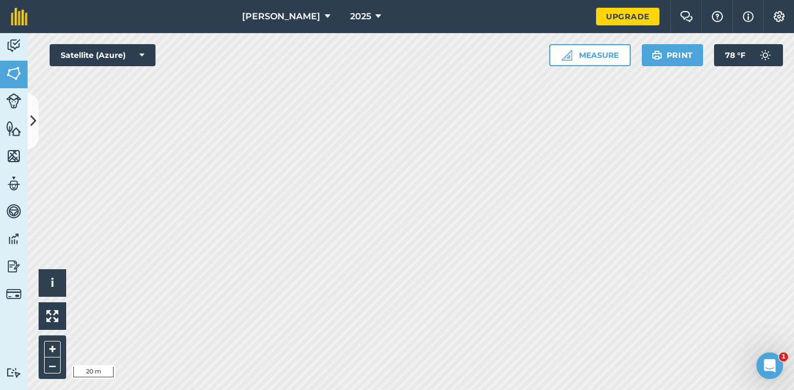
click at [434, 389] on html "[PERSON_NAME] 2025 Upgrade Farm Chat Help Info Settings Map printing is not ava…" at bounding box center [397, 195] width 794 height 390
click at [396, 389] on html "[PERSON_NAME] 2025 Upgrade Farm Chat Help Info Settings Map printing is not ava…" at bounding box center [397, 195] width 794 height 390
